Goal: Find specific page/section: Find specific page/section

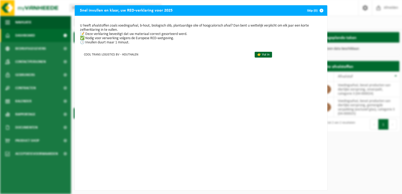
click at [319, 10] on span "button" at bounding box center [321, 10] width 11 height 11
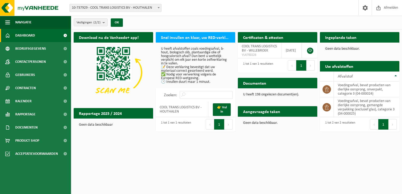
click at [138, 9] on span "10-737929 - COOL TRANS LOGISTICS BV - HOUTHALEN" at bounding box center [116, 7] width 92 height 7
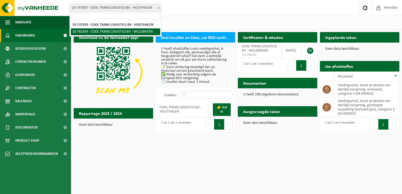
select select "17592"
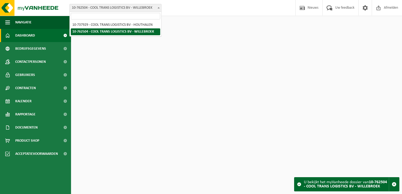
click at [146, 5] on span "10-762504 - COOL TRANS LOGISTICS BV - WILLEBROEK" at bounding box center [116, 7] width 92 height 7
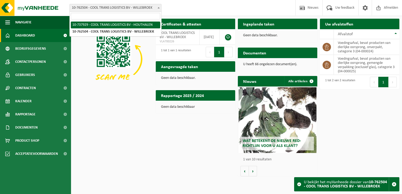
select select "17165"
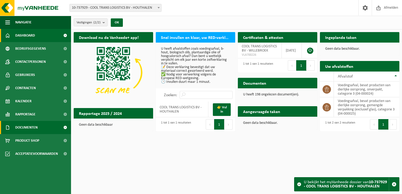
click at [48, 131] on link "Documenten" at bounding box center [35, 127] width 71 height 13
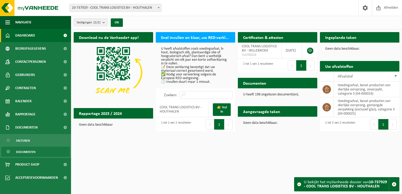
click at [21, 153] on span "Documenten" at bounding box center [25, 152] width 19 height 10
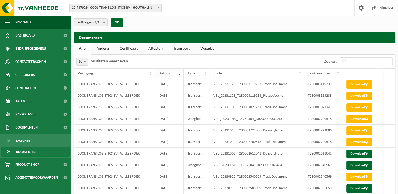
click at [181, 75] on th "Datum" at bounding box center [169, 73] width 29 height 10
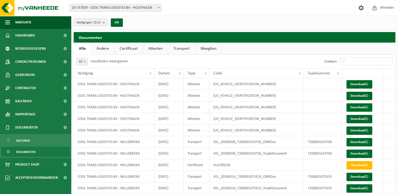
click at [181, 75] on th "Datum" at bounding box center [169, 73] width 29 height 10
click at [137, 52] on link "Certificaat" at bounding box center [129, 49] width 28 height 12
